Goal: Use online tool/utility: Utilize a website feature to perform a specific function

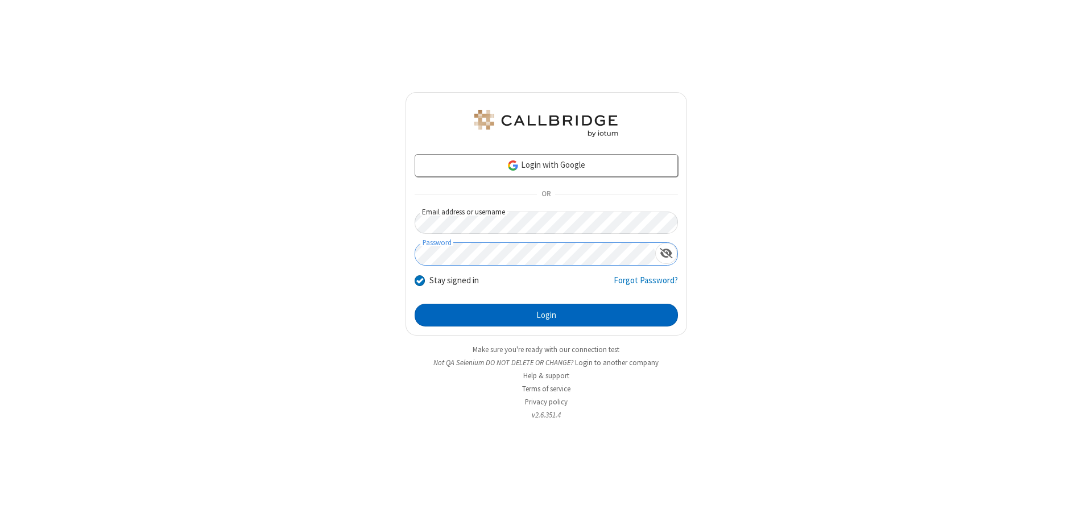
click at [546, 315] on button "Login" at bounding box center [546, 315] width 263 height 23
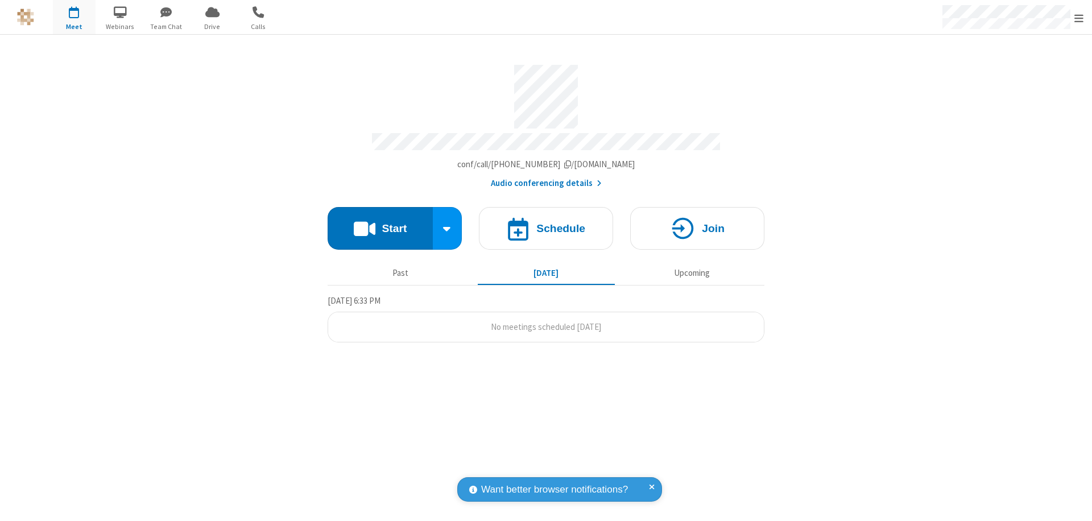
click at [380, 223] on button "Start" at bounding box center [380, 228] width 105 height 43
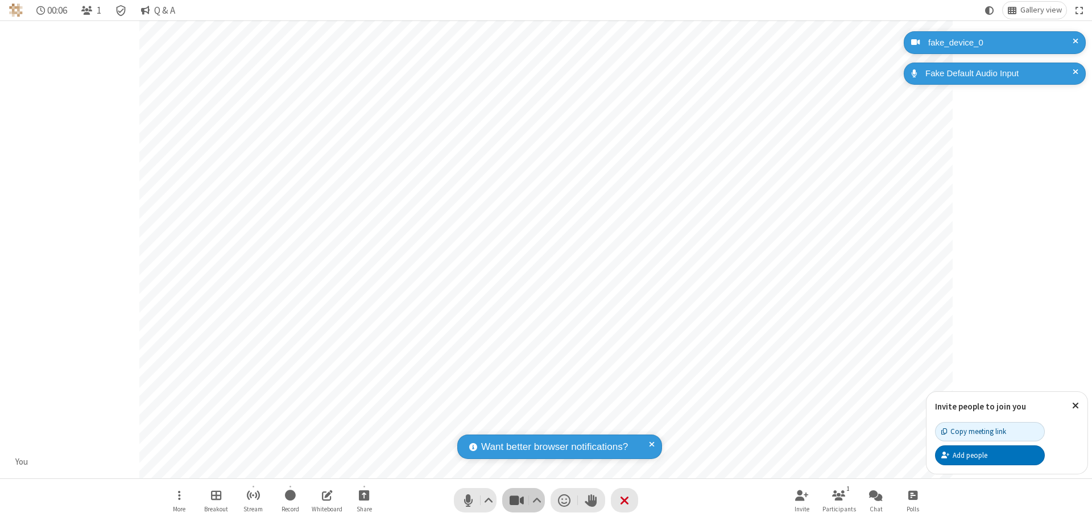
click at [516, 500] on span "Stop video (⌘+Shift+V)" at bounding box center [516, 500] width 17 height 16
click at [516, 500] on span "Start video (⌘+Shift+V)" at bounding box center [516, 500] width 17 height 16
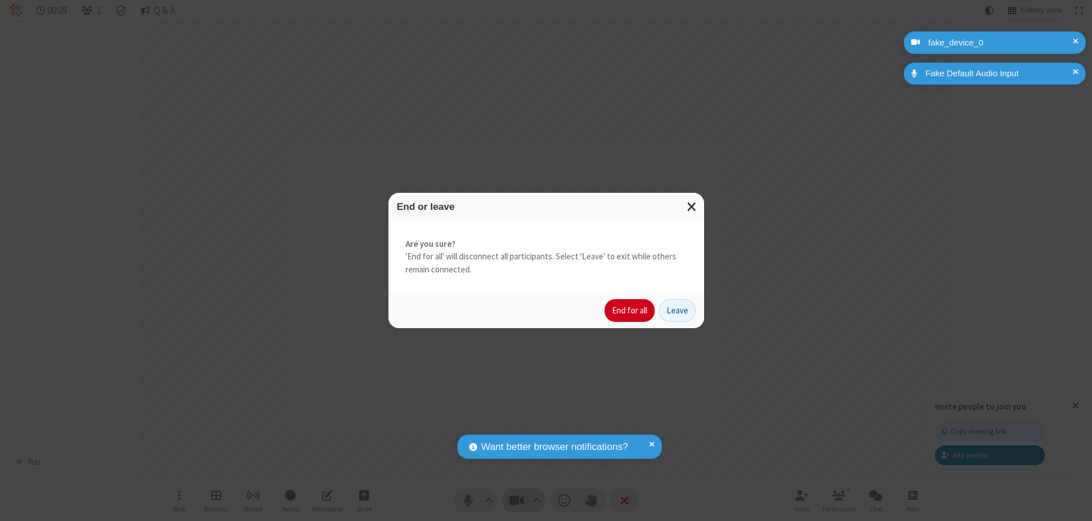
click at [630, 310] on button "End for all" at bounding box center [629, 310] width 50 height 23
